Goal: Task Accomplishment & Management: Complete application form

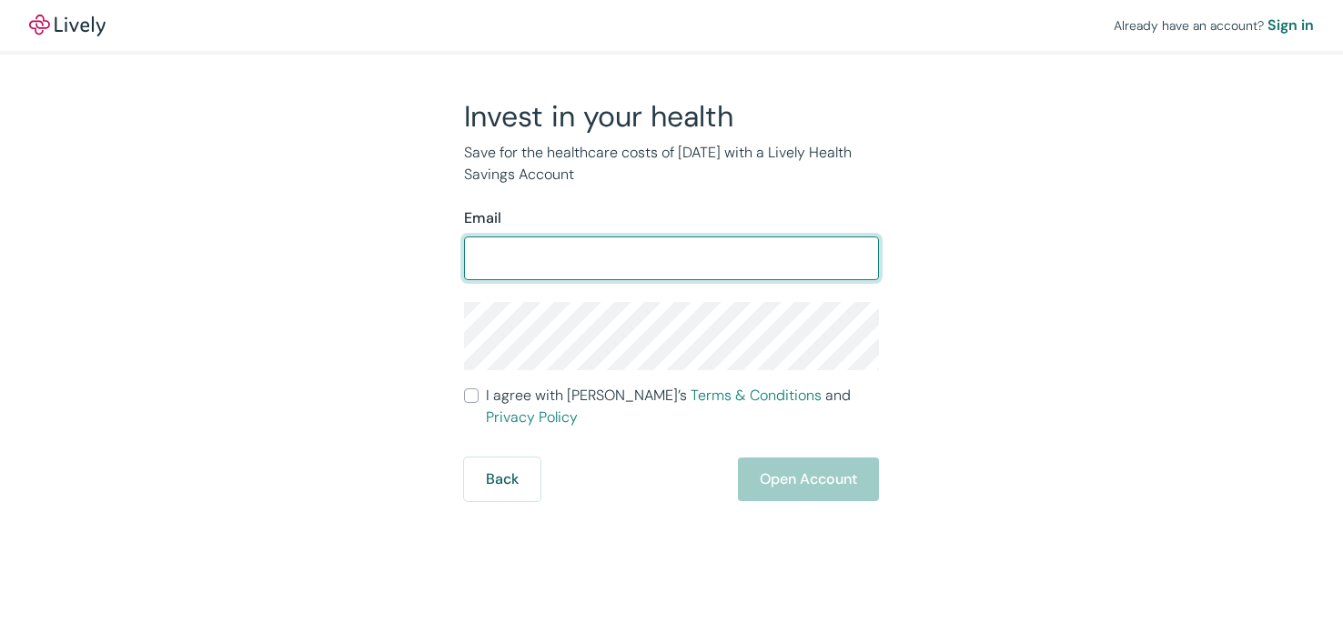
click at [749, 259] on input "Email" at bounding box center [671, 258] width 415 height 36
type input "[EMAIL_ADDRESS][DOMAIN_NAME]"
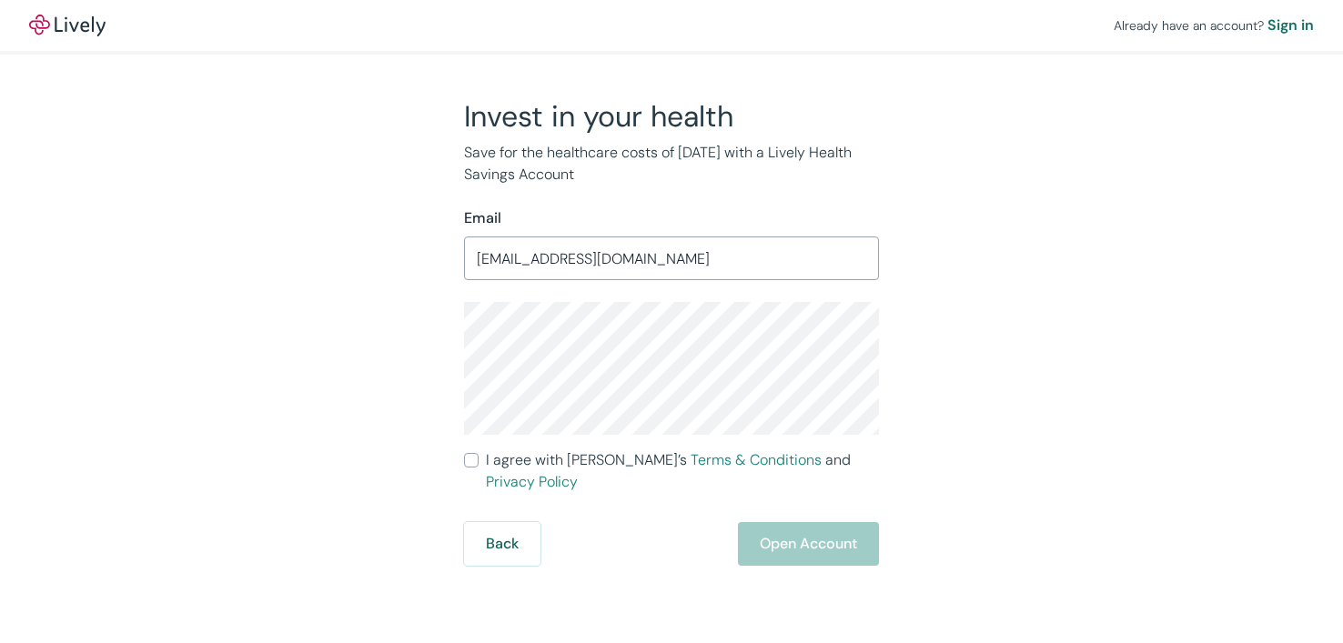
click at [477, 465] on input "I agree with Lively’s Terms & Conditions and Privacy Policy" at bounding box center [471, 460] width 15 height 15
checkbox input "true"
click at [856, 522] on button "Open Account" at bounding box center [808, 544] width 141 height 44
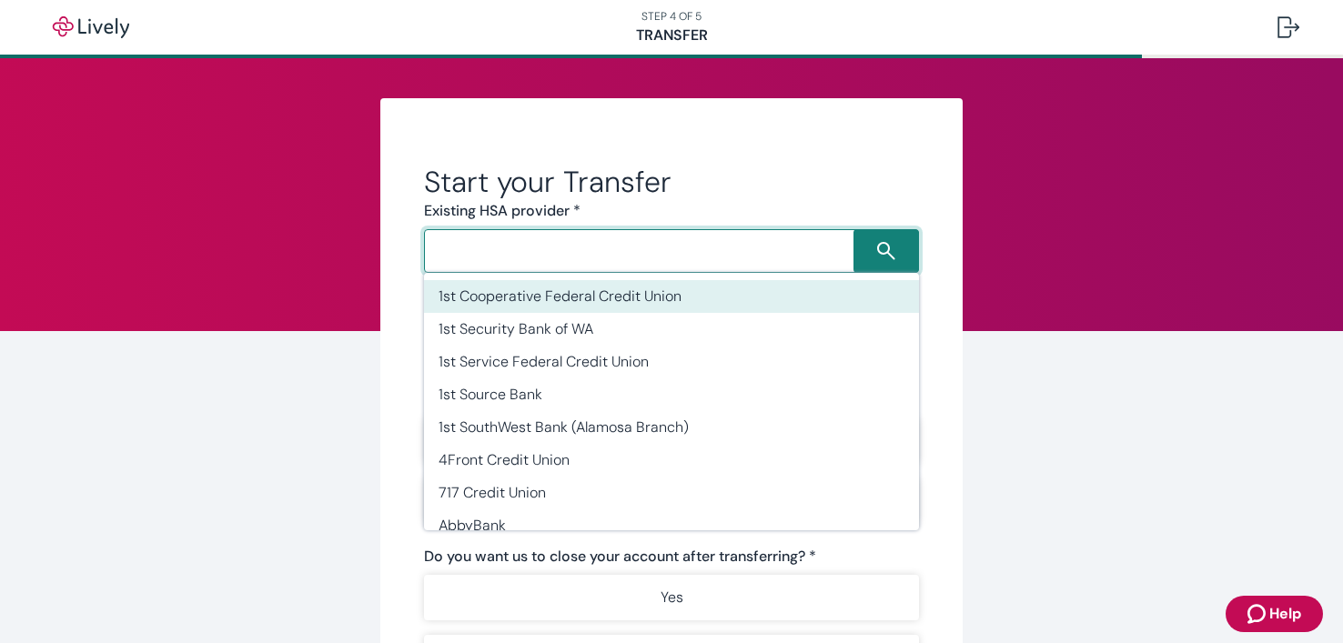
click at [752, 254] on input "Search input" at bounding box center [641, 250] width 424 height 25
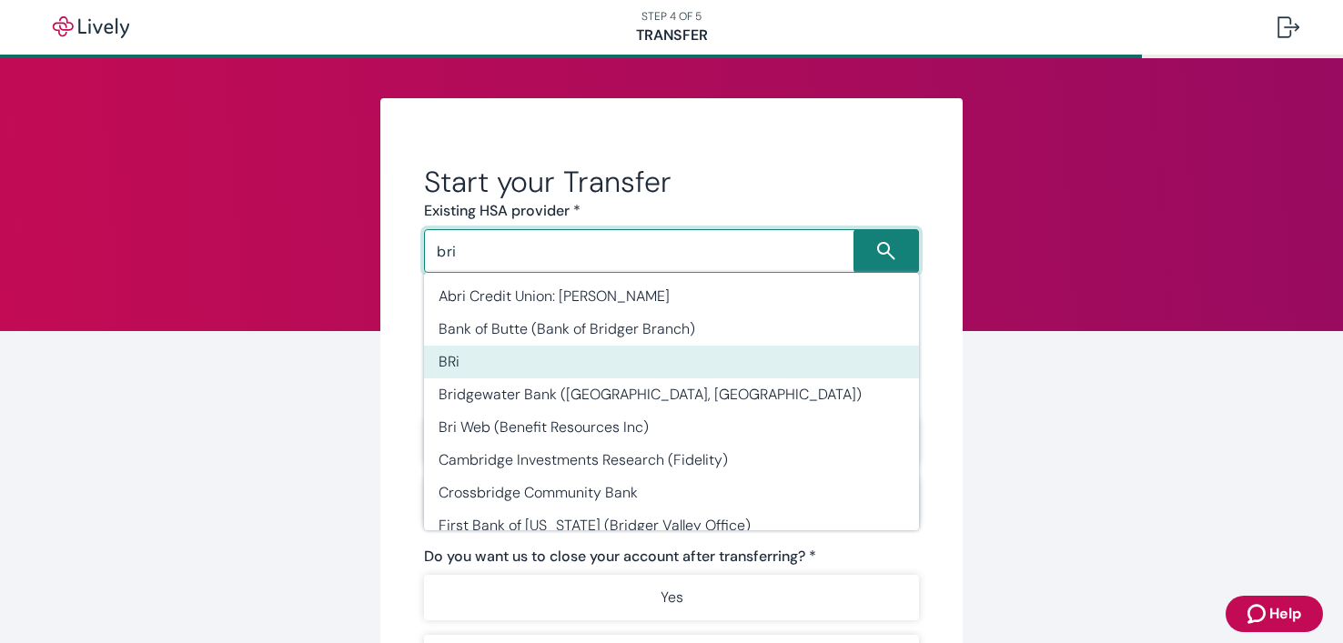
click at [518, 361] on li "BRi" at bounding box center [671, 362] width 495 height 33
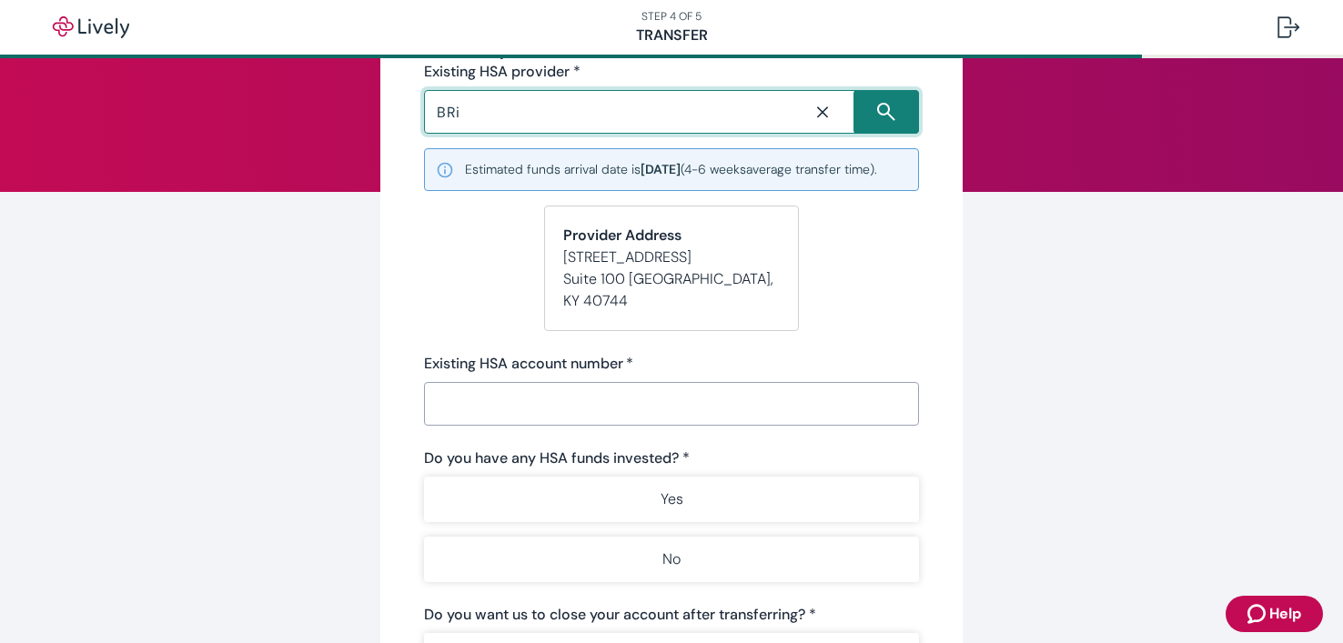
scroll to position [169, 0]
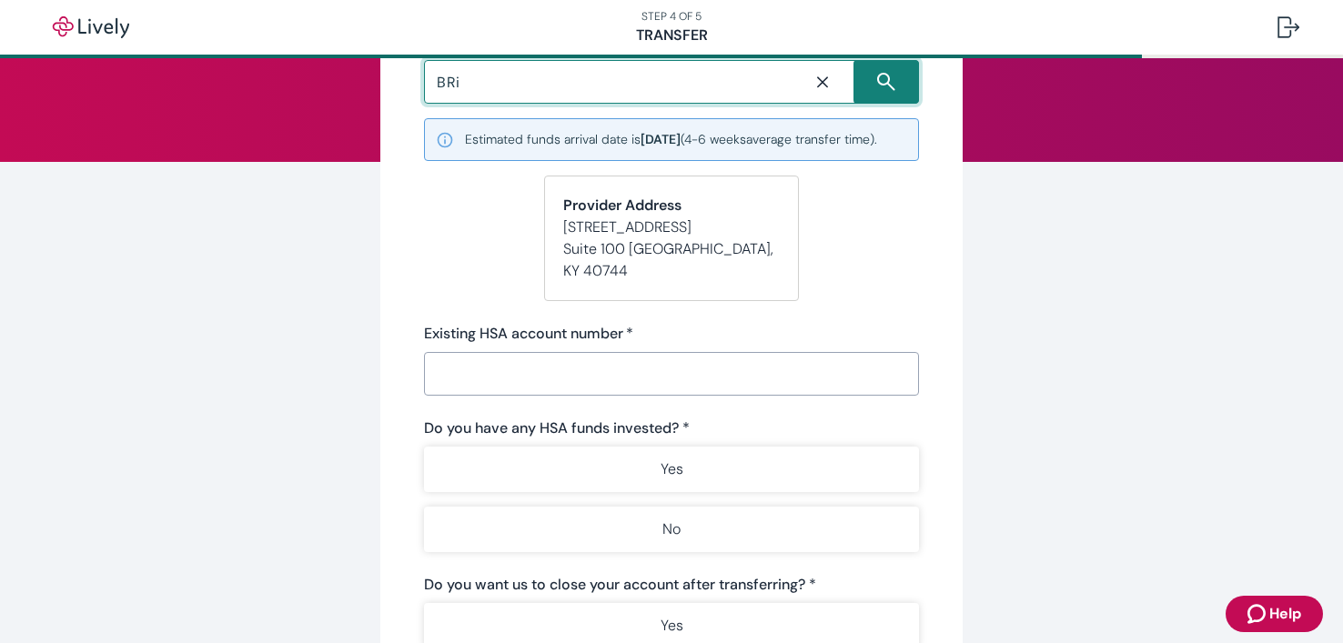
type input "BRi"
click at [757, 368] on input "Existing HSA account number   *" at bounding box center [671, 374] width 495 height 36
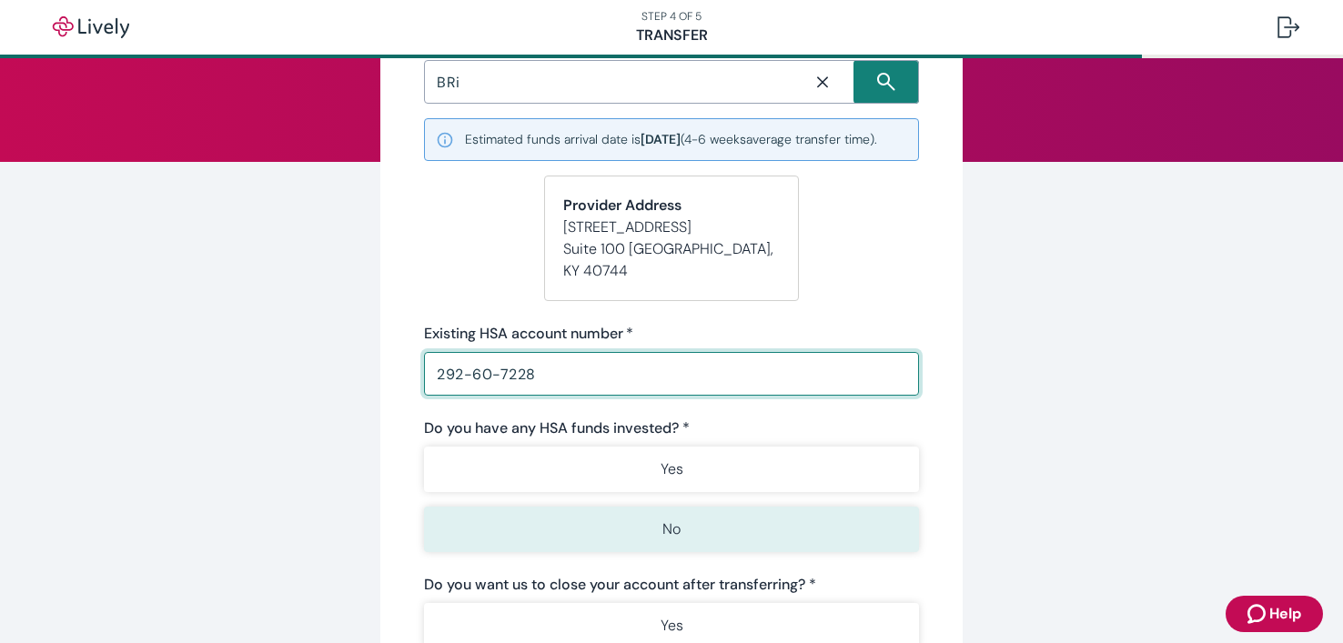
type input "292-60-7228"
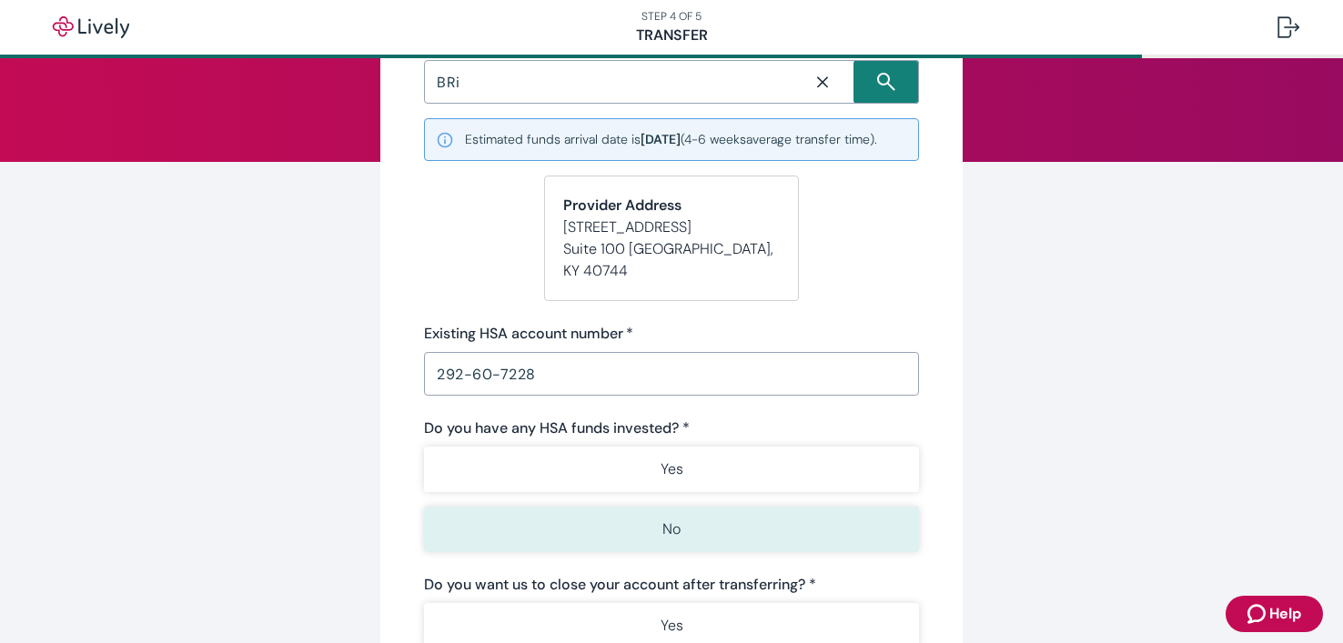
click at [719, 537] on button "No" at bounding box center [671, 529] width 495 height 45
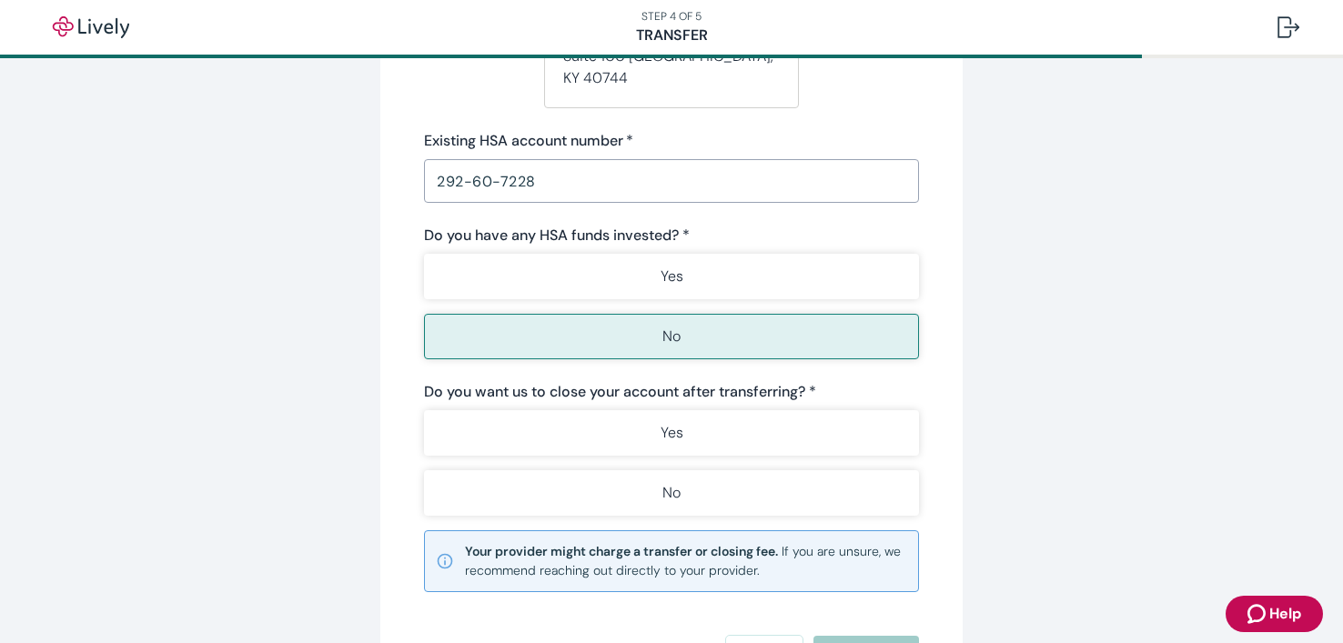
scroll to position [364, 0]
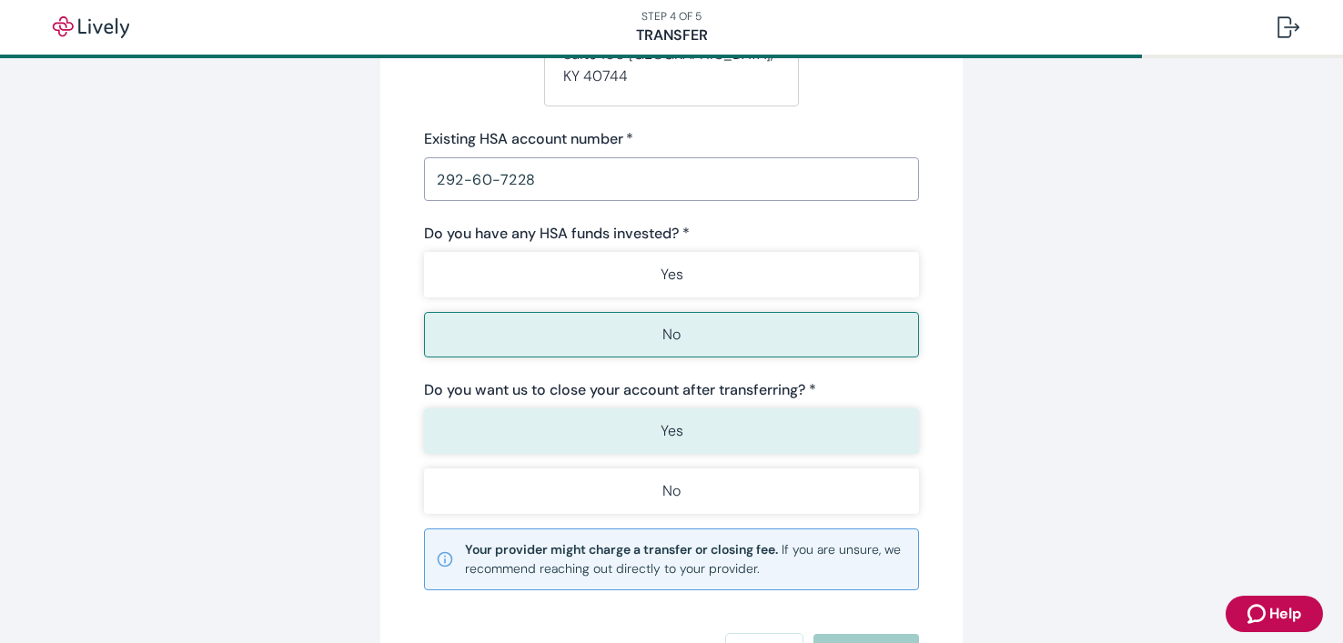
click at [716, 434] on button "Yes" at bounding box center [671, 431] width 495 height 45
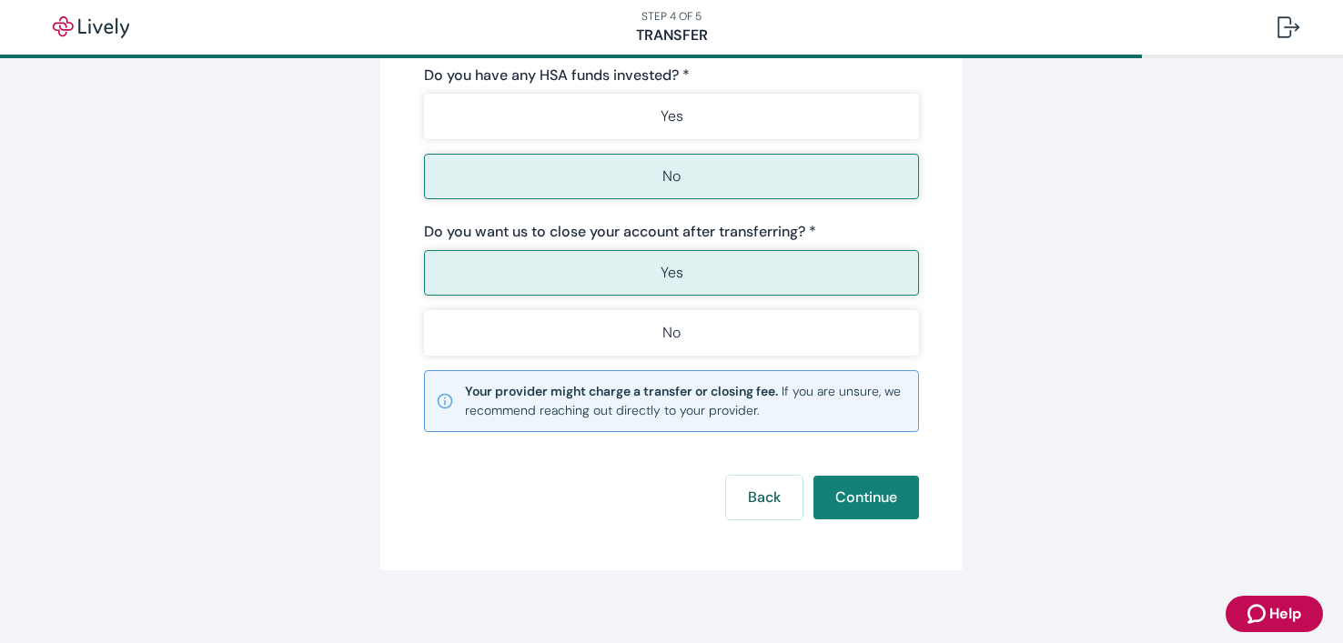
scroll to position [533, 0]
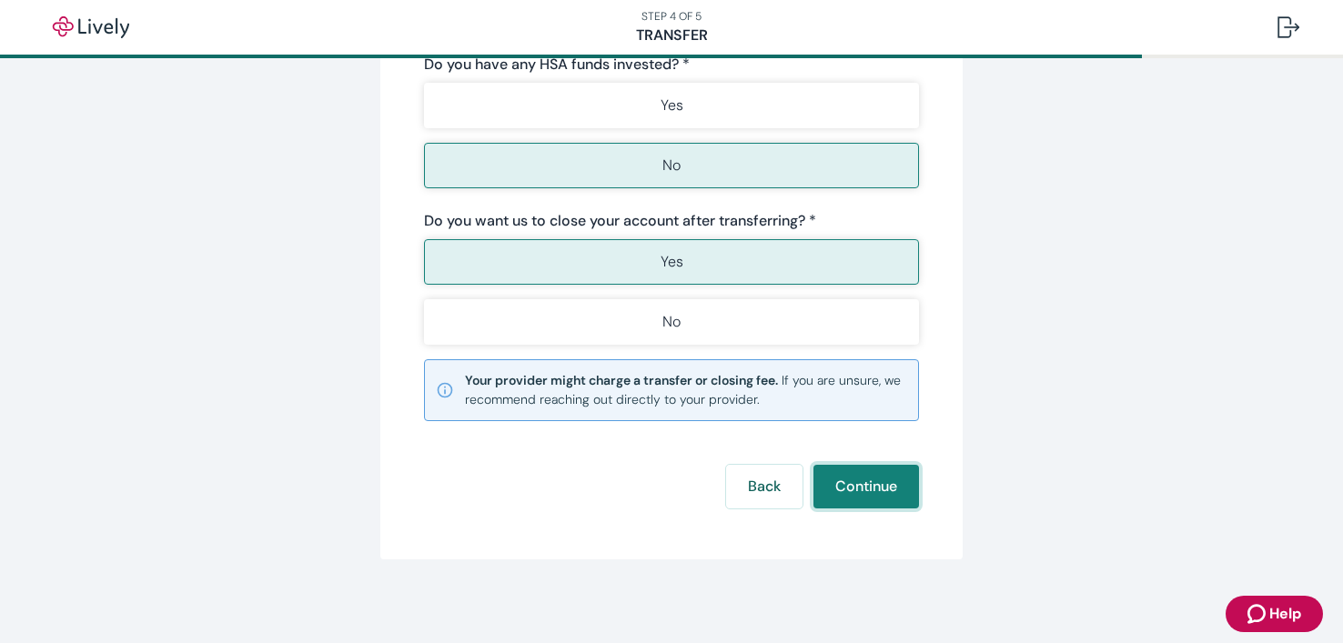
click at [870, 485] on button "Continue" at bounding box center [866, 487] width 106 height 44
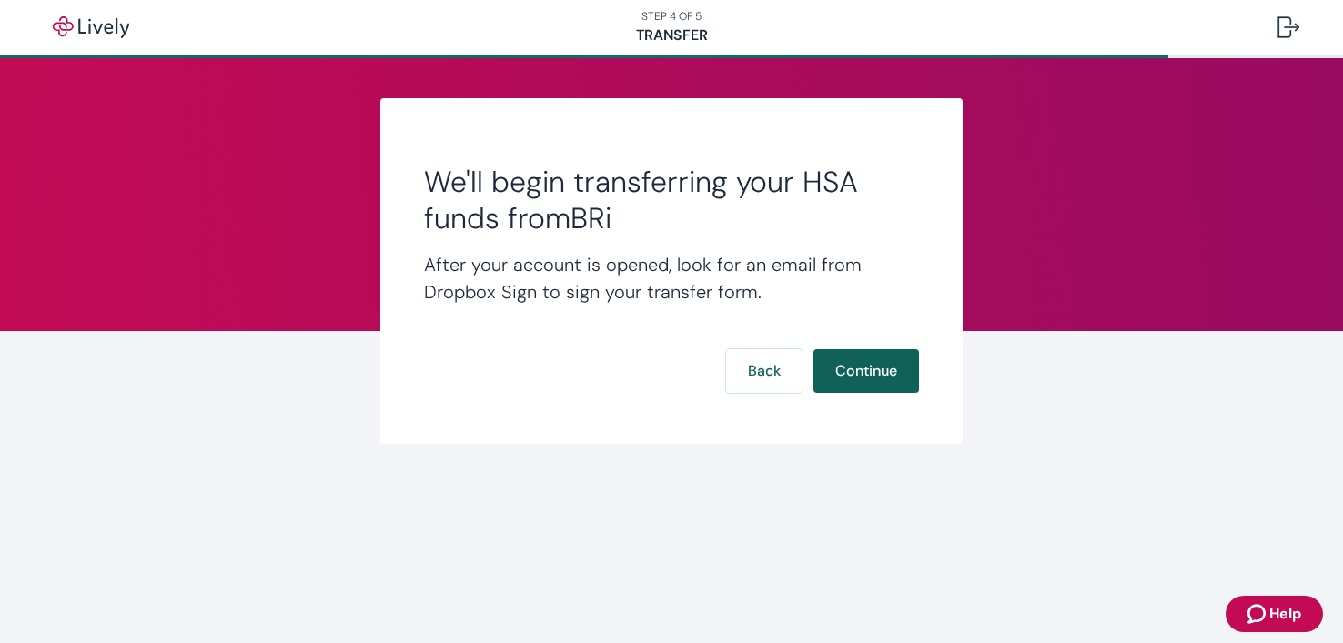
click at [873, 378] on button "Continue" at bounding box center [866, 371] width 106 height 44
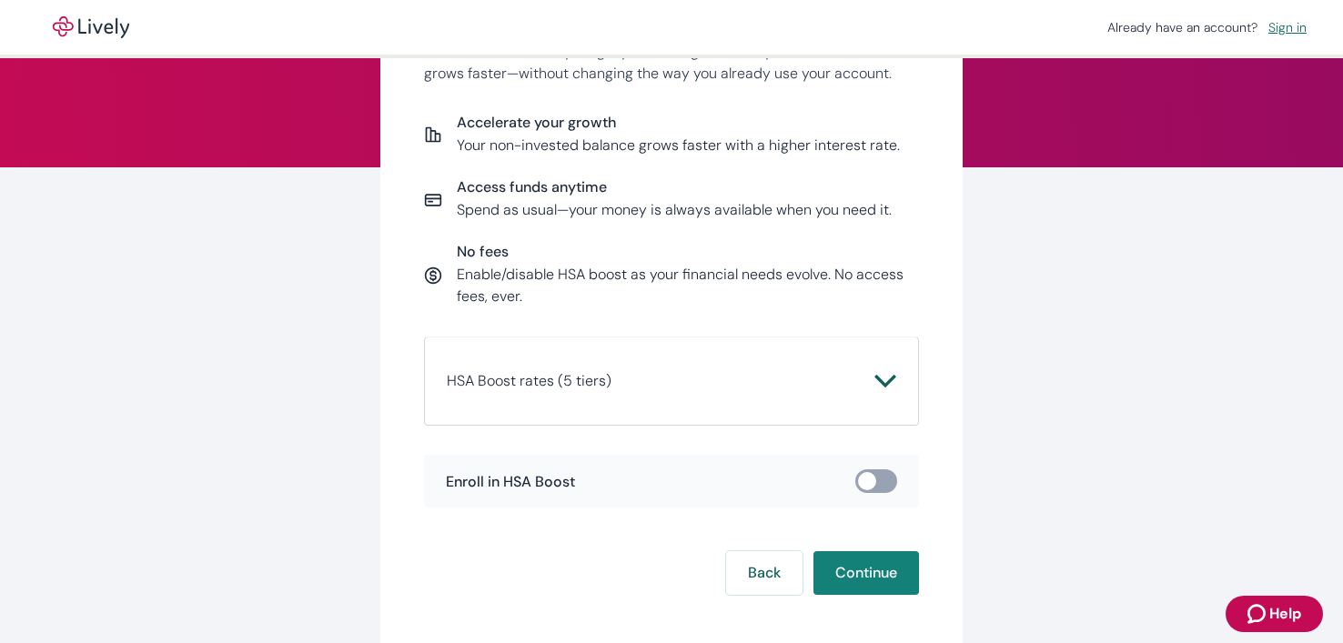
scroll to position [166, 0]
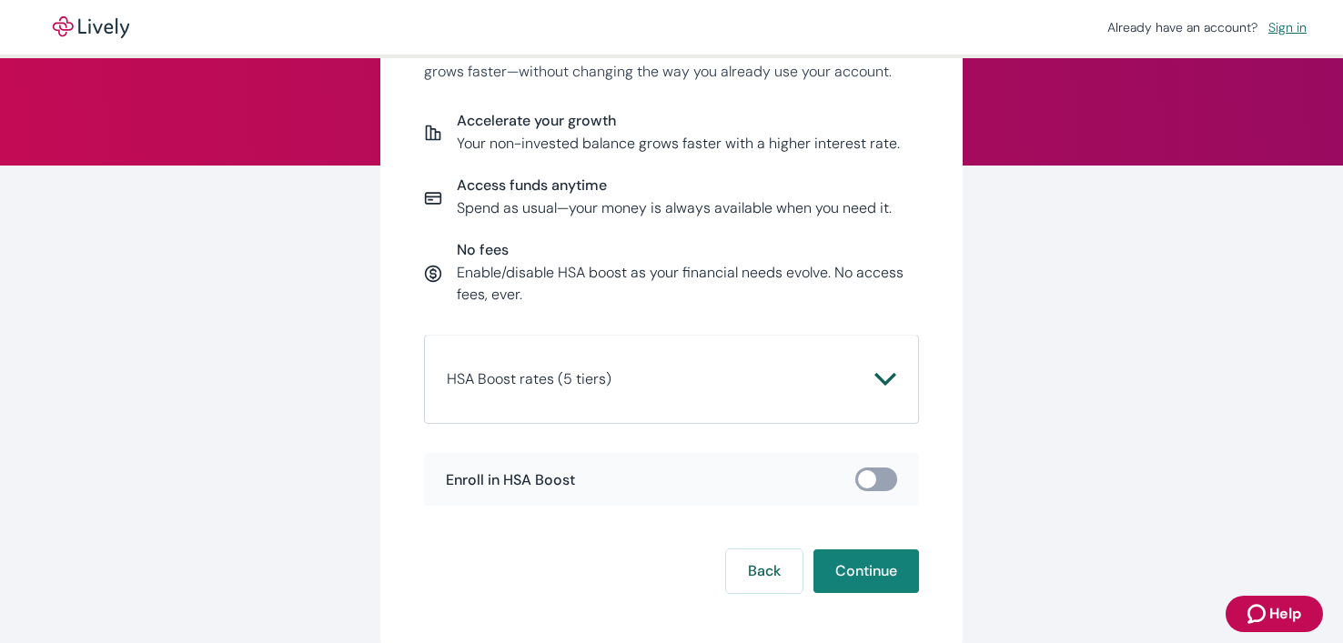
click at [885, 380] on icon "Chevron icon" at bounding box center [885, 379] width 22 height 22
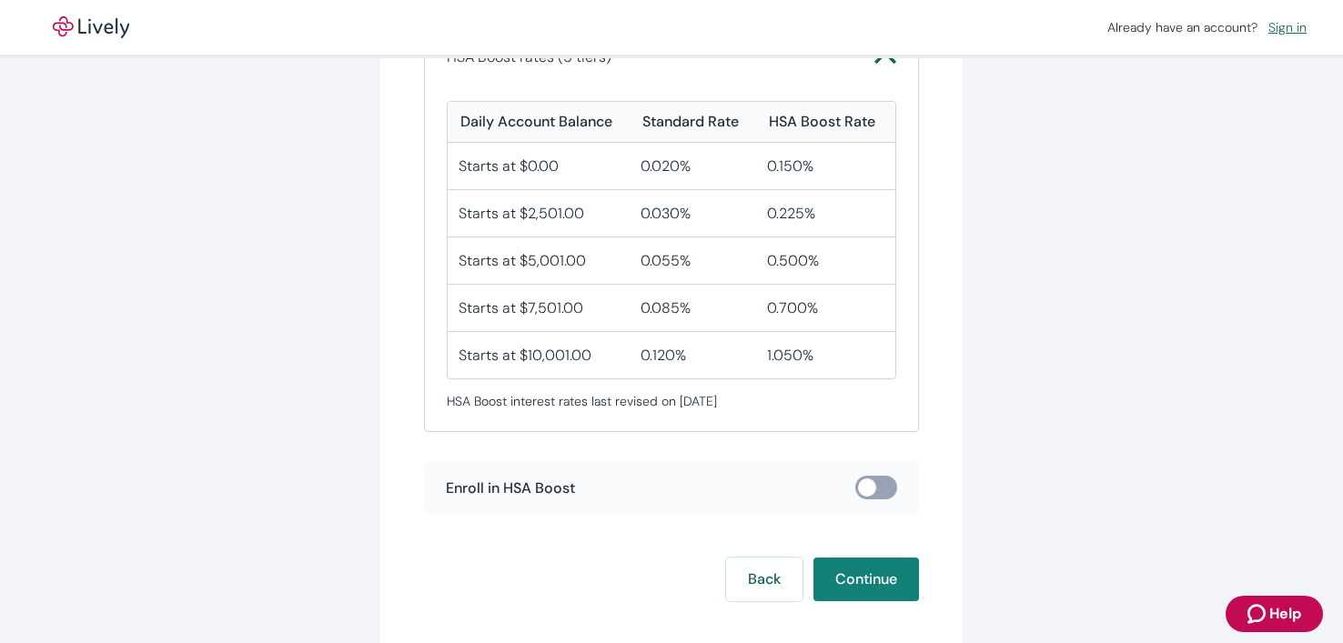
scroll to position [489, 0]
click at [885, 487] on input "checkbox" at bounding box center [867, 487] width 55 height 18
checkbox input "true"
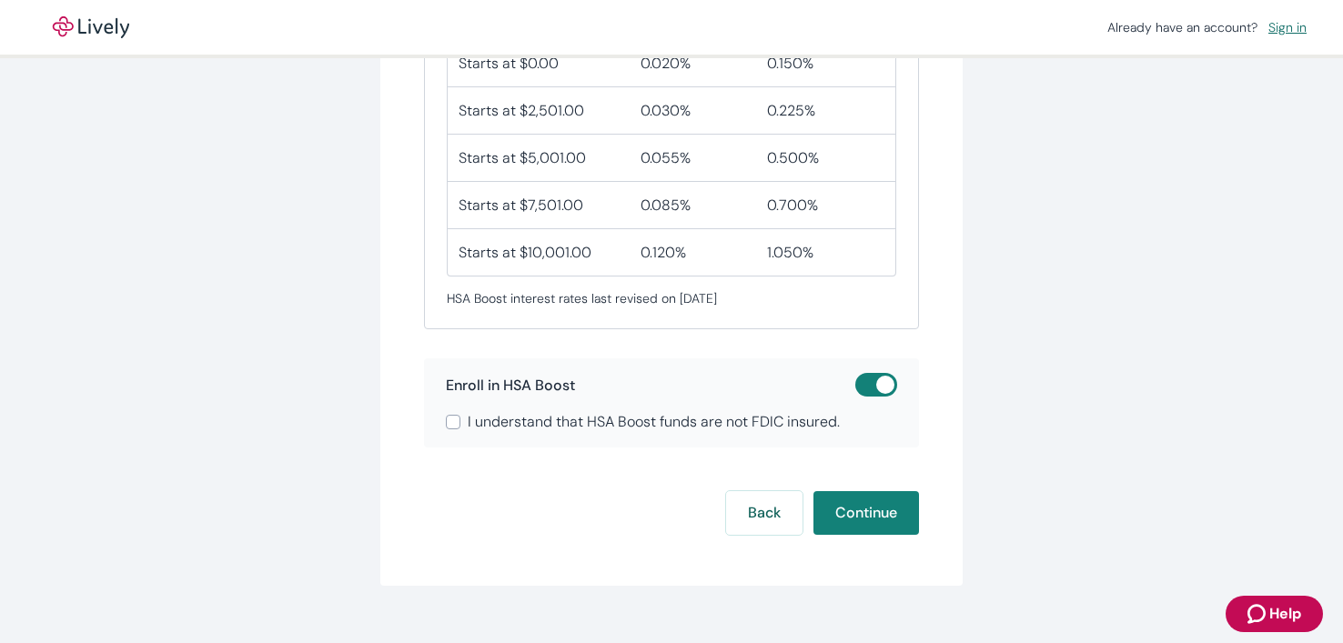
scroll to position [608, 0]
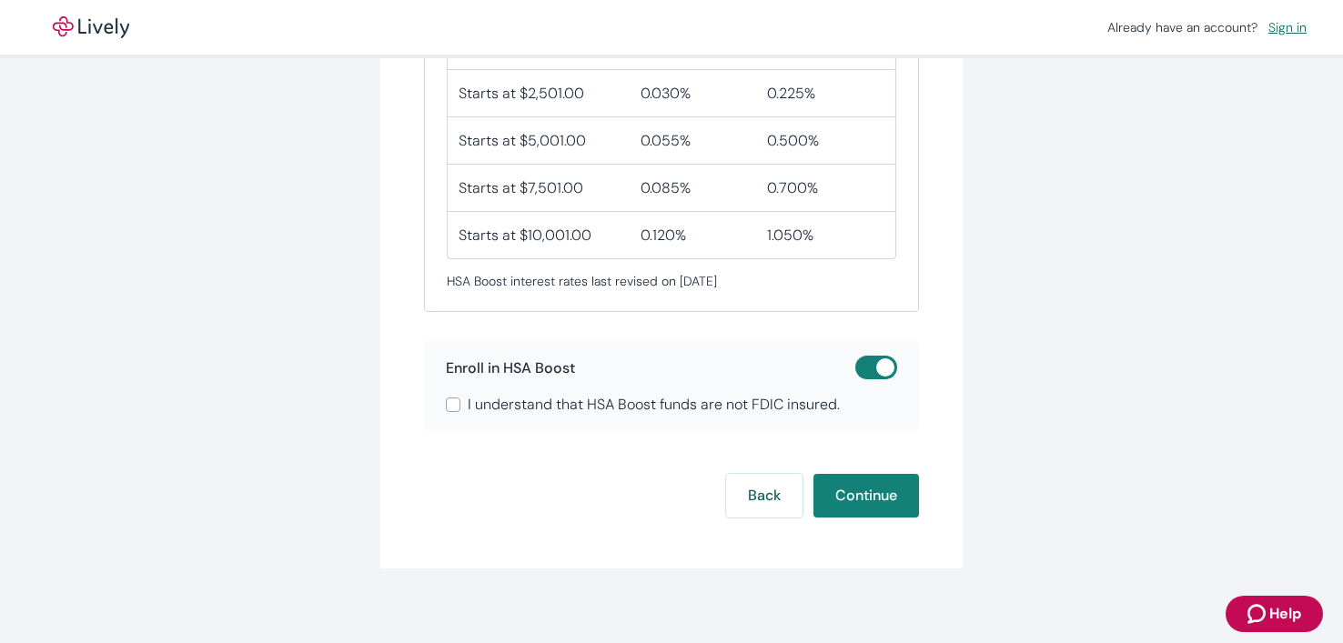
click at [457, 402] on input "I understand that HSA Boost funds are not FDIC insured." at bounding box center [453, 405] width 15 height 15
checkbox input "true"
click at [869, 503] on button "Continue" at bounding box center [866, 496] width 106 height 44
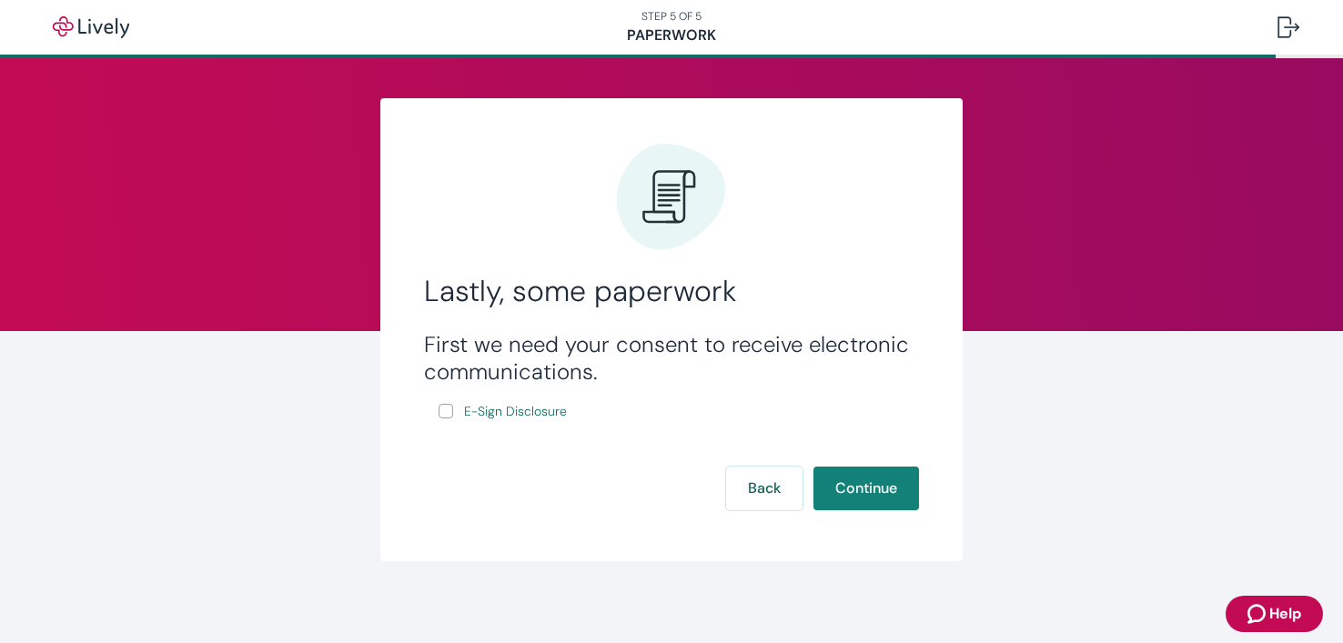
click at [450, 413] on input "E-Sign Disclosure" at bounding box center [446, 411] width 15 height 15
checkbox input "true"
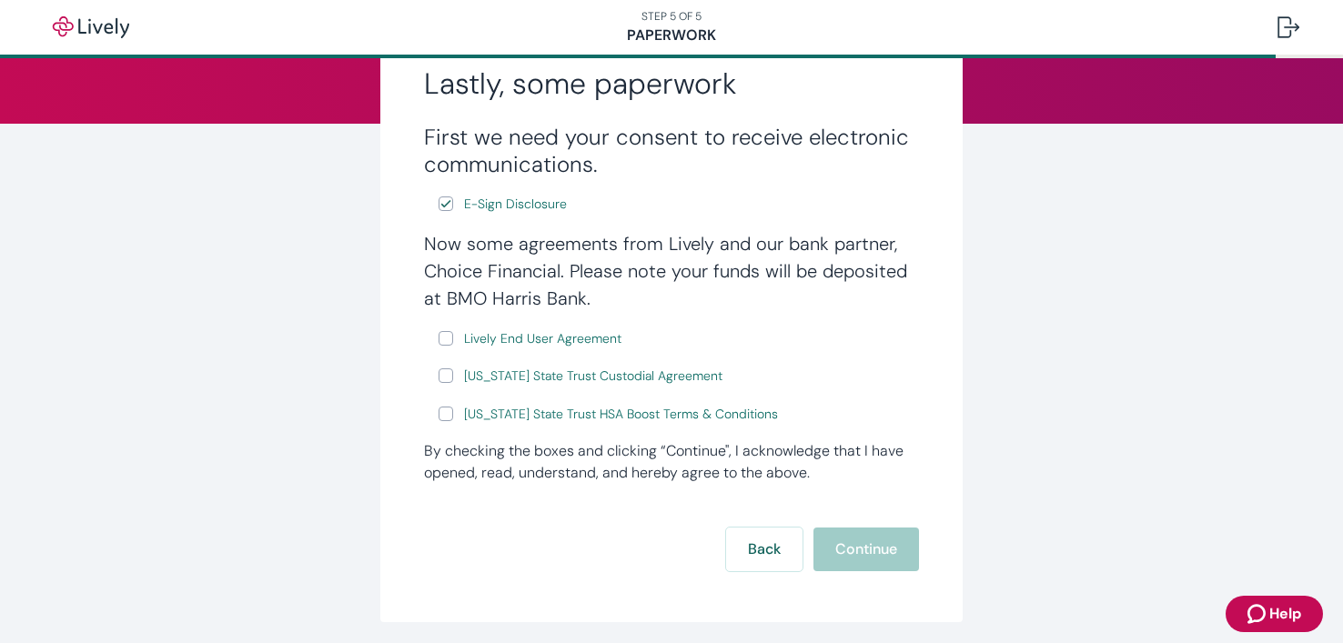
scroll to position [242, 0]
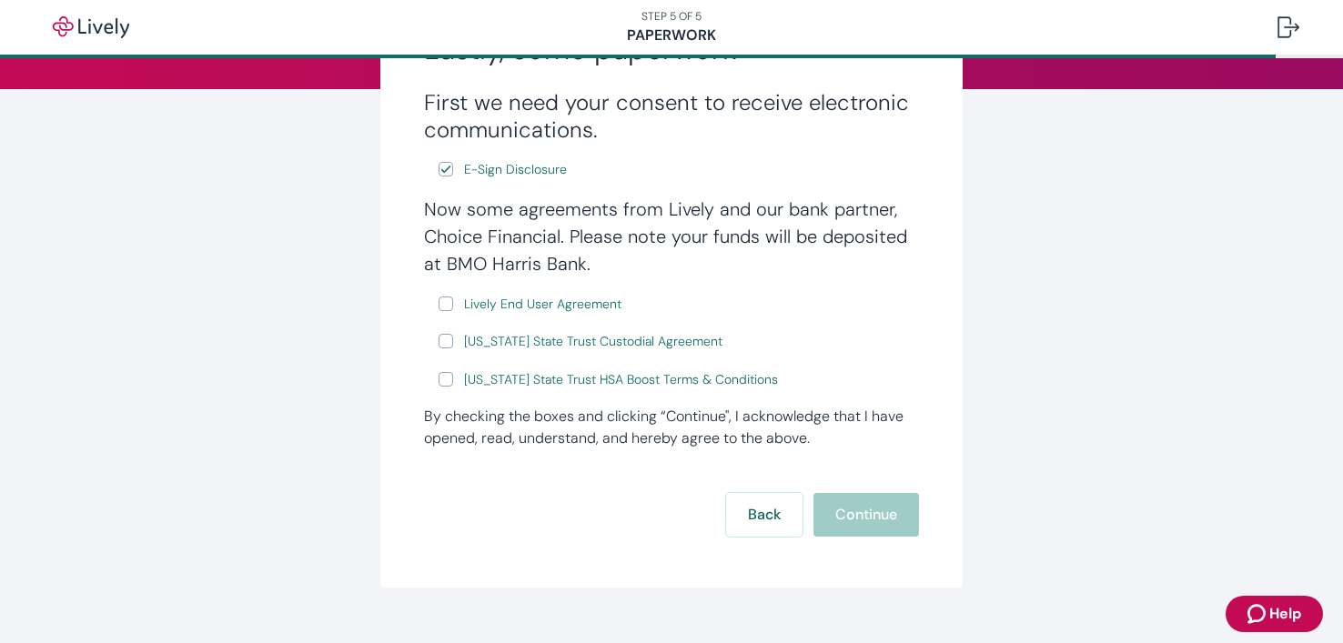
click at [445, 307] on input "Lively End User Agreement" at bounding box center [446, 304] width 15 height 15
checkbox input "true"
click at [448, 343] on input "Wyoming State Trust Custodial Agreement" at bounding box center [446, 341] width 15 height 15
checkbox input "true"
click at [447, 385] on input "Wyoming State Trust HSA Boost Terms & Conditions" at bounding box center [446, 379] width 15 height 15
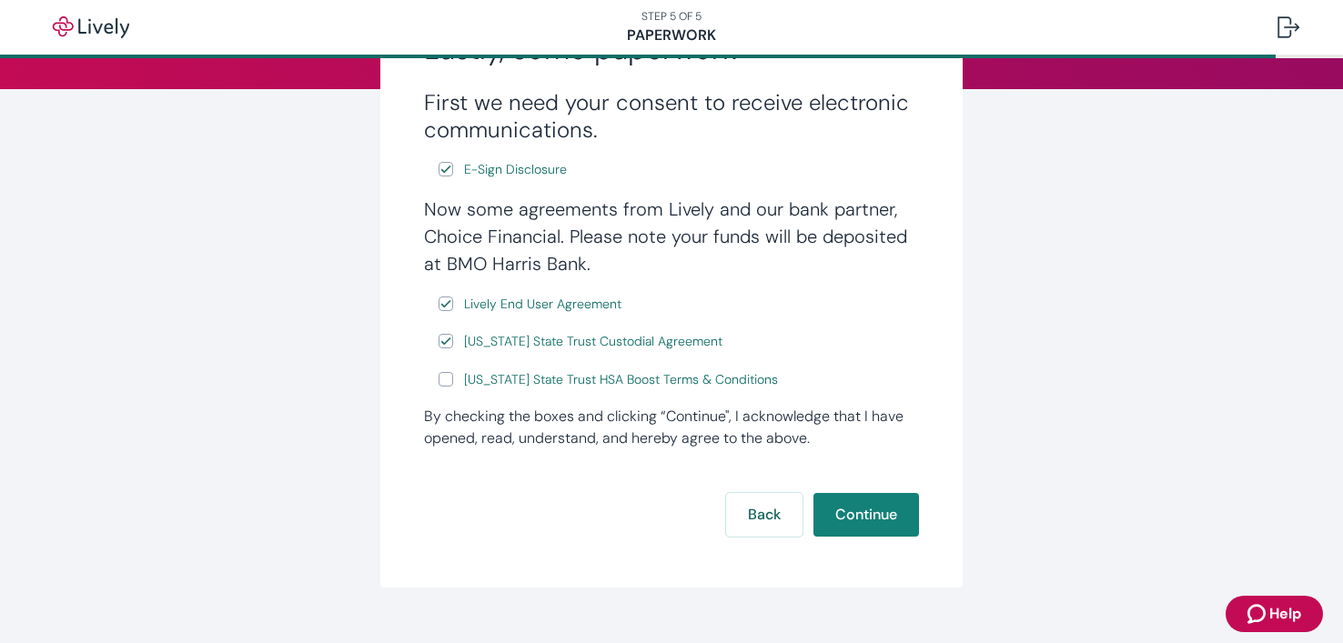
checkbox input "true"
click at [875, 517] on button "Continue" at bounding box center [866, 515] width 106 height 44
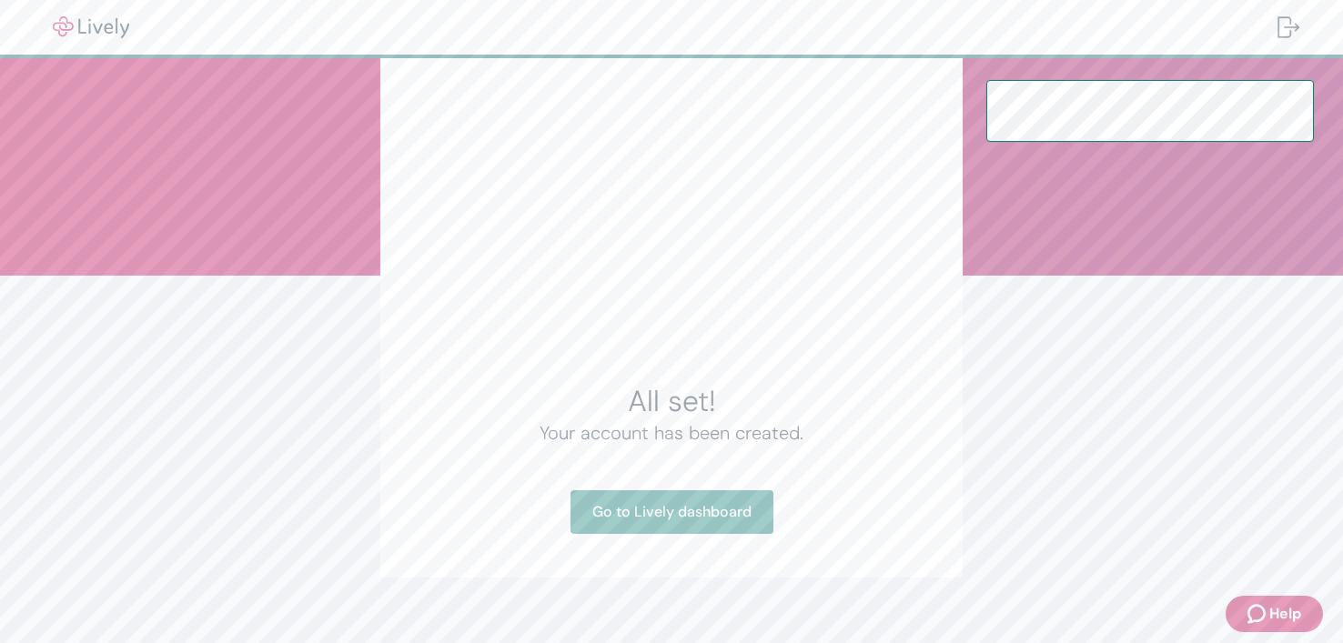
scroll to position [77, 0]
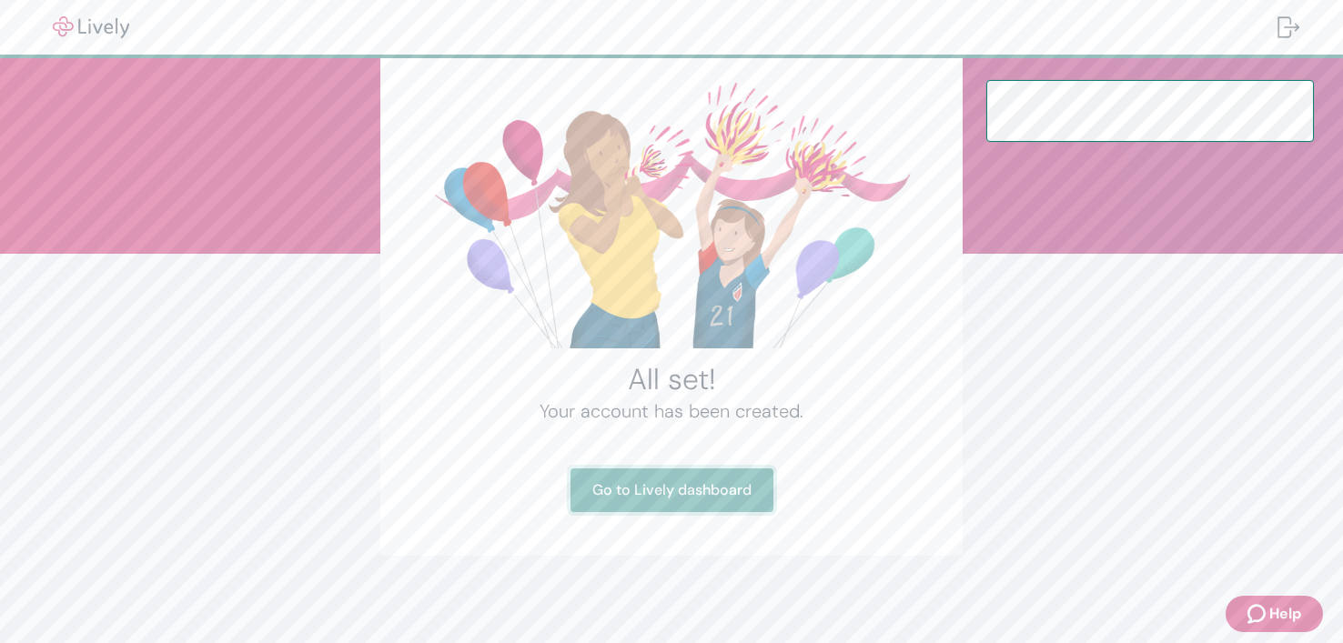
click at [715, 488] on link "Go to Lively dashboard" at bounding box center [671, 491] width 203 height 44
